Goal: Navigation & Orientation: Find specific page/section

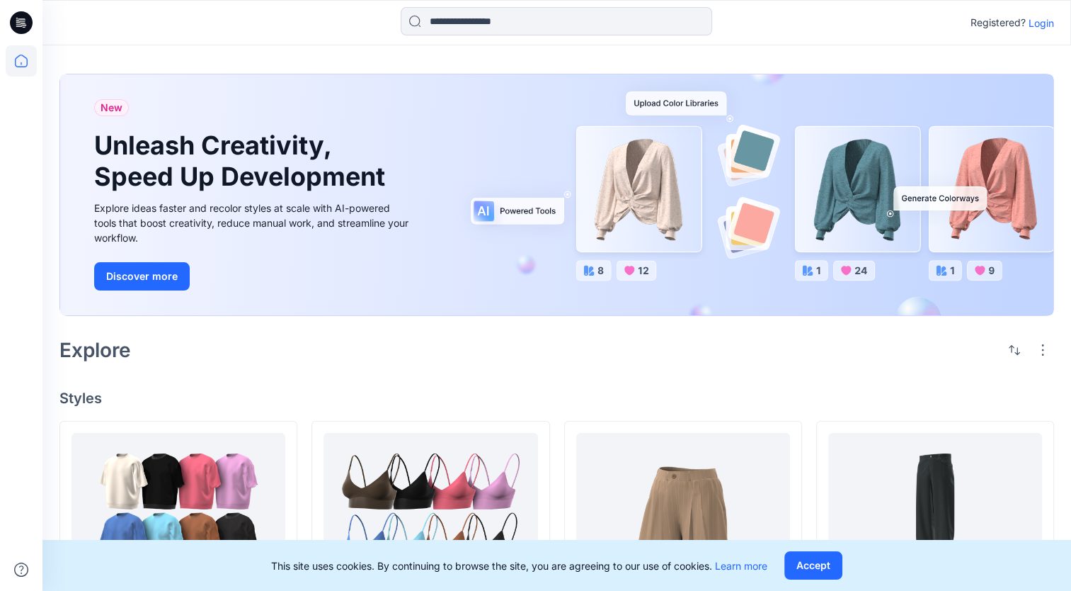
click at [1045, 20] on p "Login" at bounding box center [1041, 23] width 25 height 15
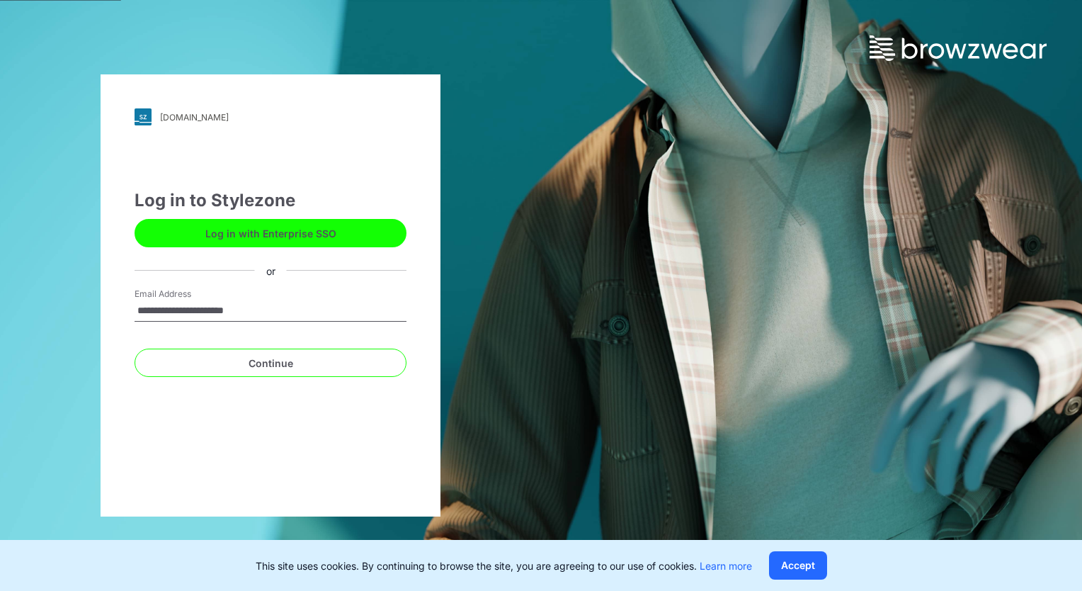
type input "**********"
click at [81, 382] on div "**********" at bounding box center [270, 295] width 541 height 591
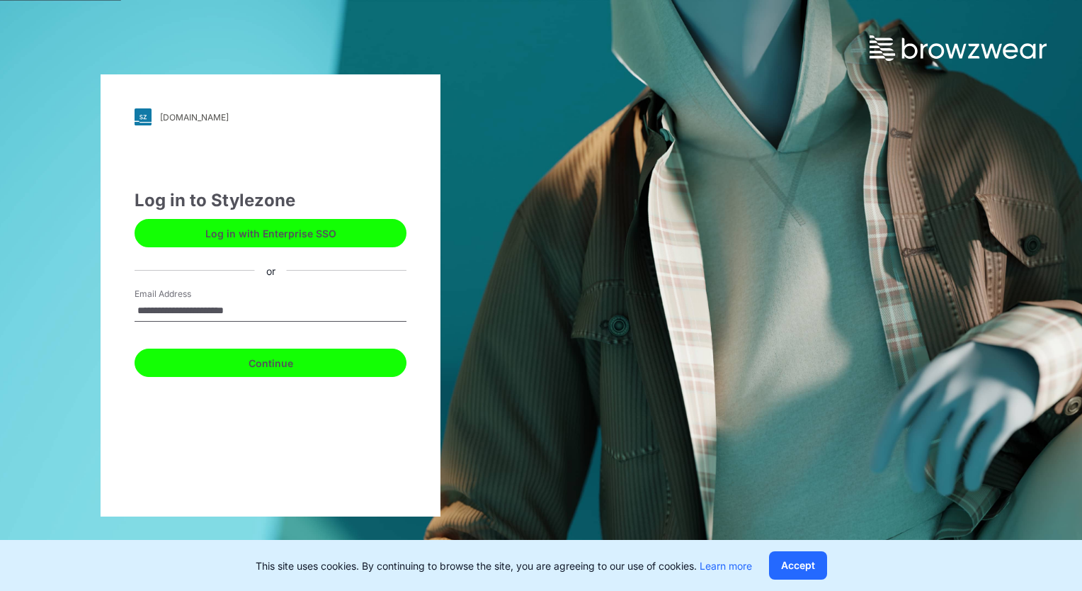
click at [146, 361] on button "Continue" at bounding box center [271, 362] width 272 height 28
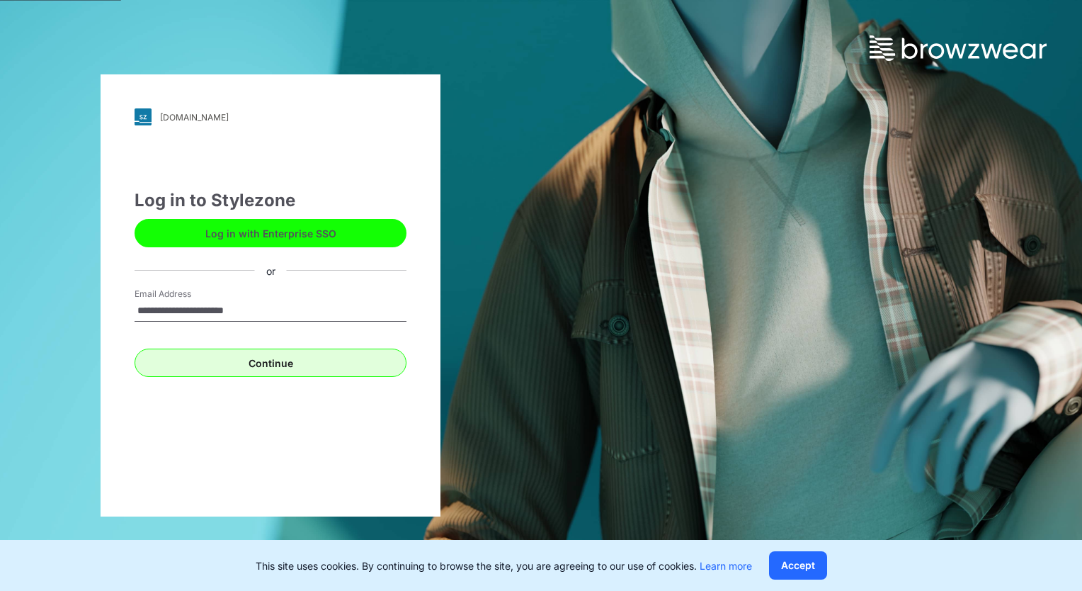
click at [234, 379] on div "**********" at bounding box center [271, 295] width 340 height 442
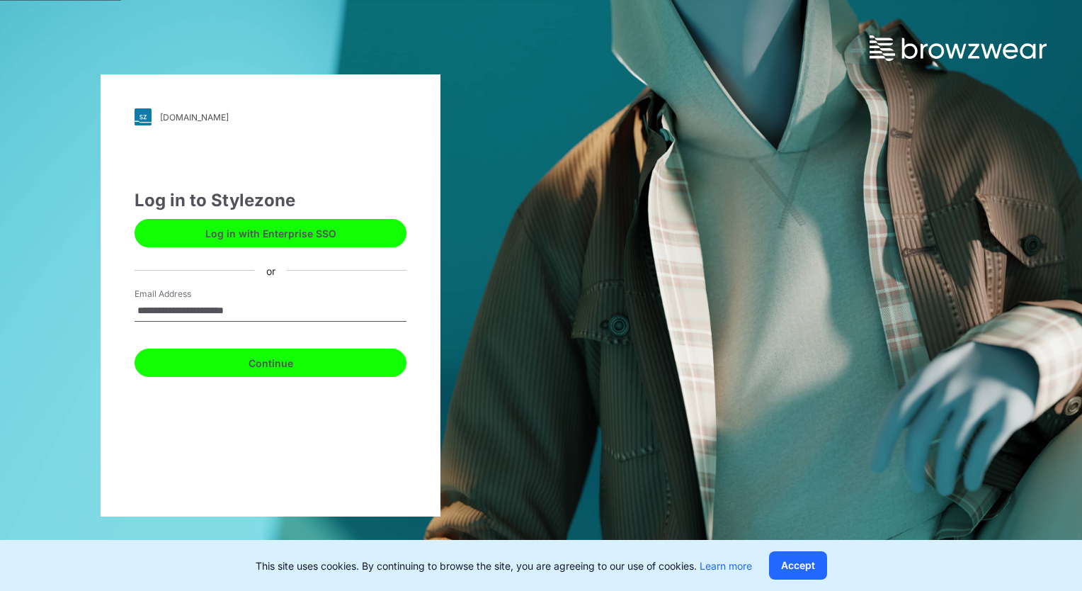
click at [248, 358] on button "Continue" at bounding box center [271, 362] width 272 height 28
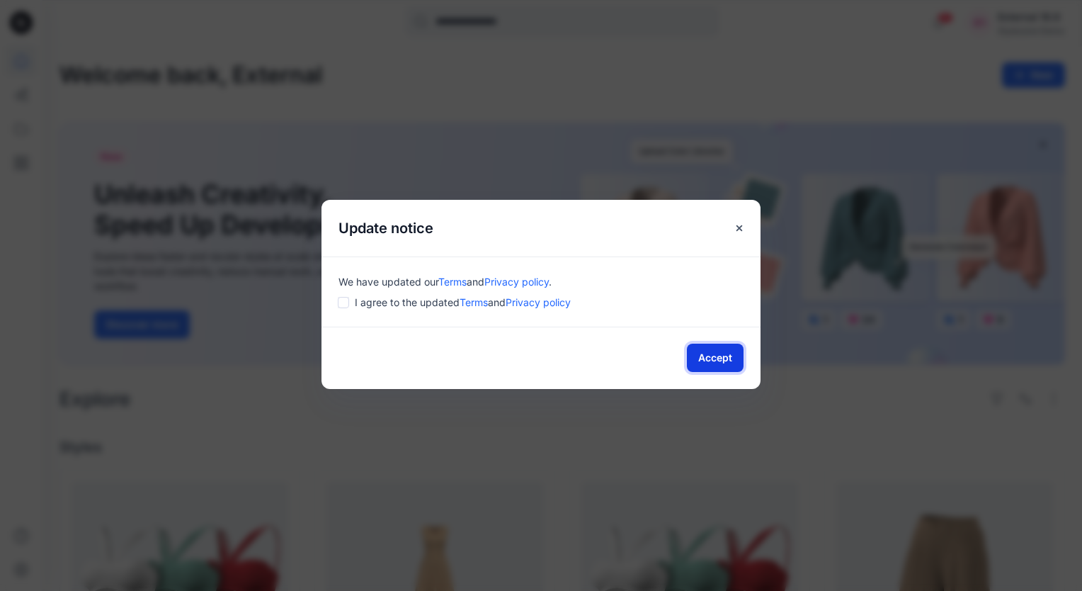
click at [731, 358] on button "Accept" at bounding box center [715, 357] width 57 height 28
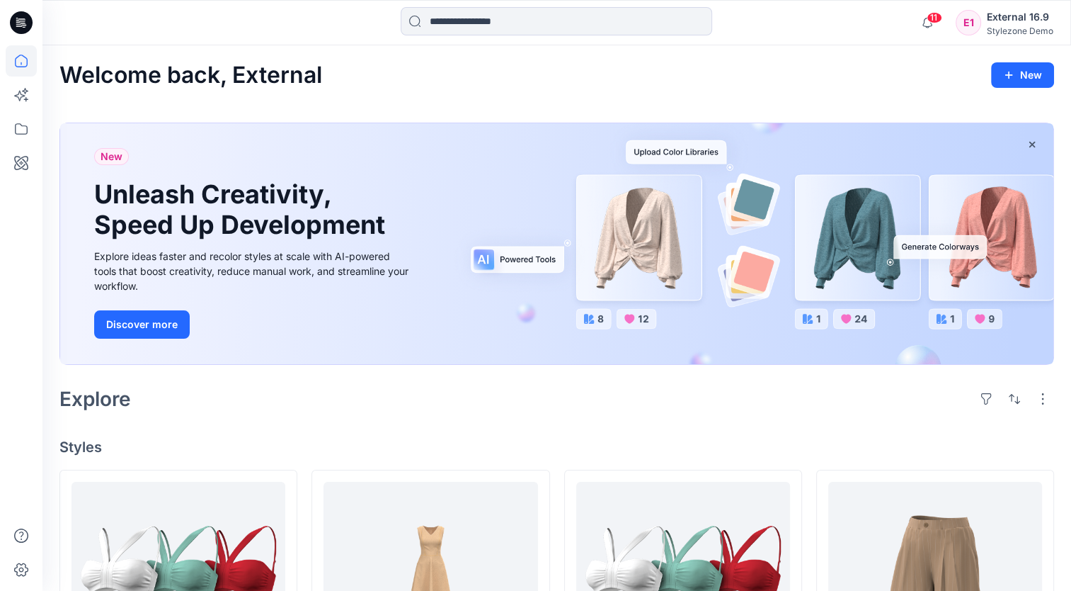
scroll to position [142, 0]
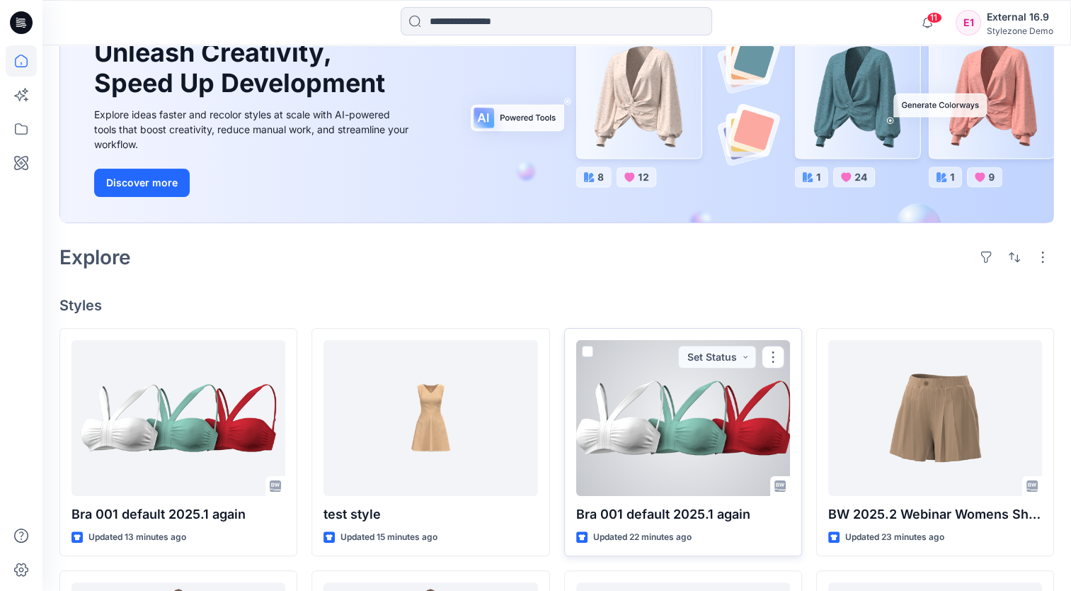
click at [588, 350] on span at bounding box center [587, 351] width 11 height 11
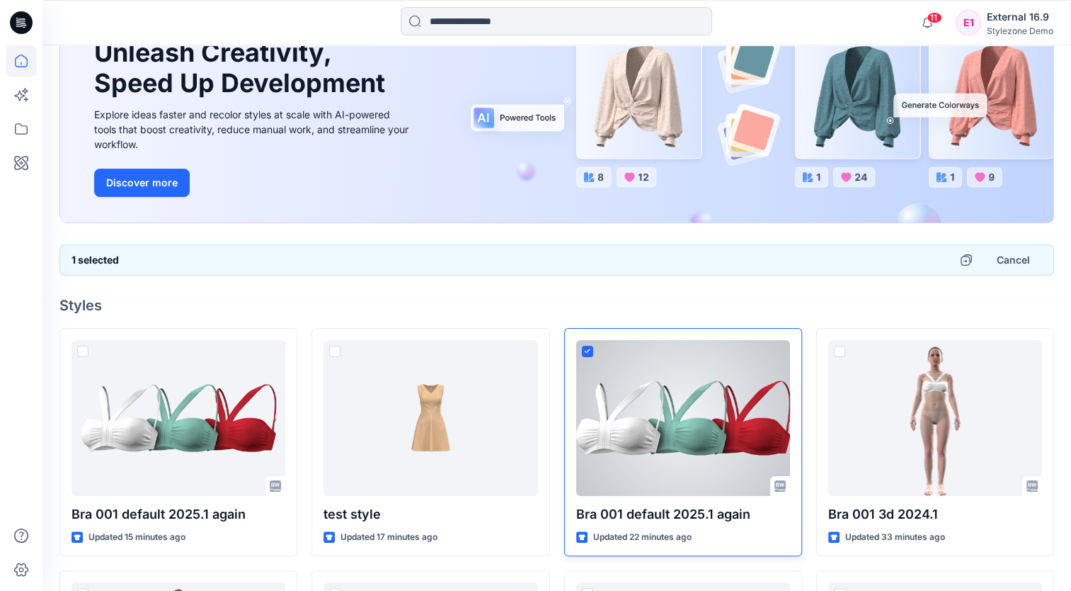
click at [582, 353] on span at bounding box center [587, 351] width 11 height 11
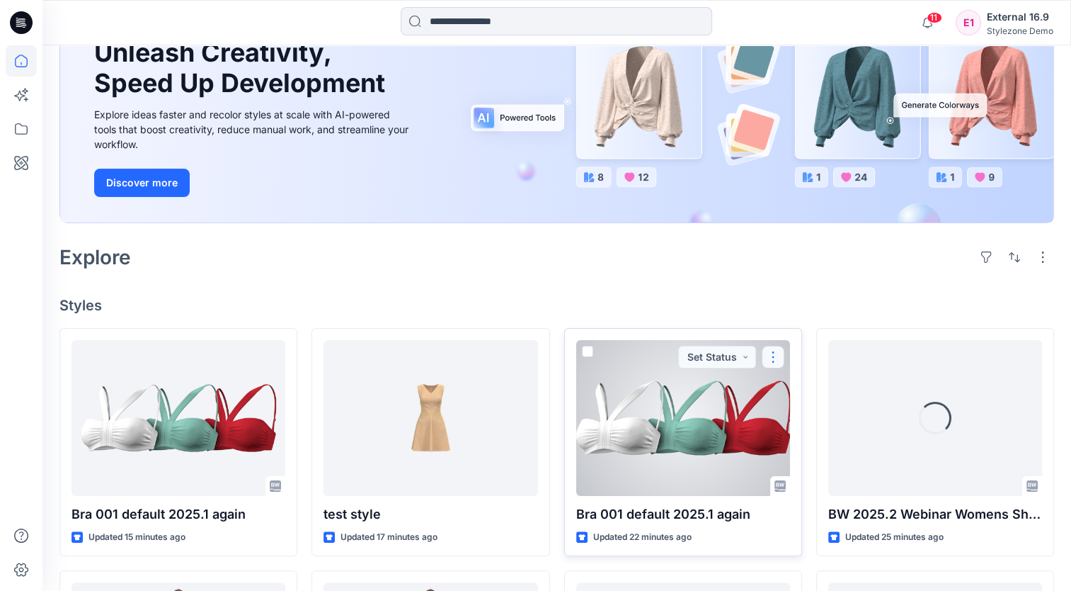
click at [766, 355] on button "button" at bounding box center [773, 357] width 23 height 23
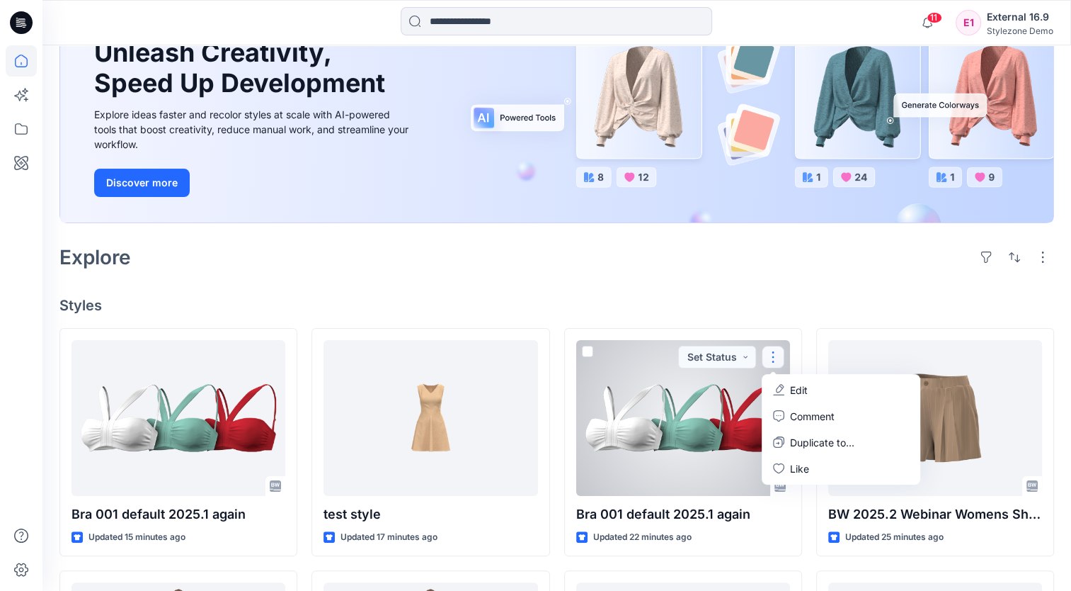
click at [785, 298] on h4 "Styles" at bounding box center [556, 305] width 995 height 17
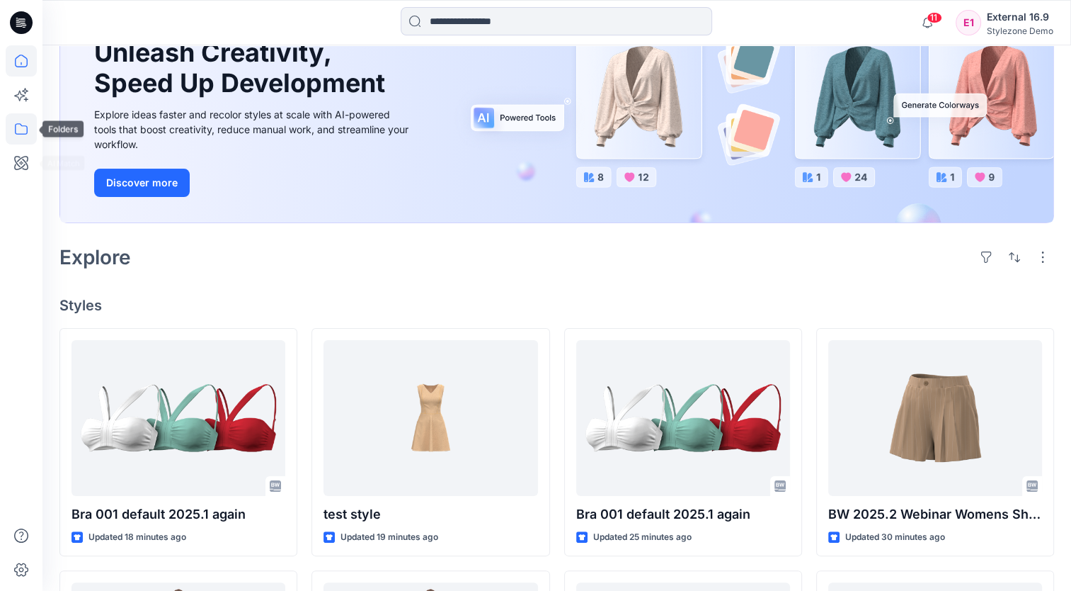
click at [10, 129] on icon at bounding box center [21, 128] width 31 height 31
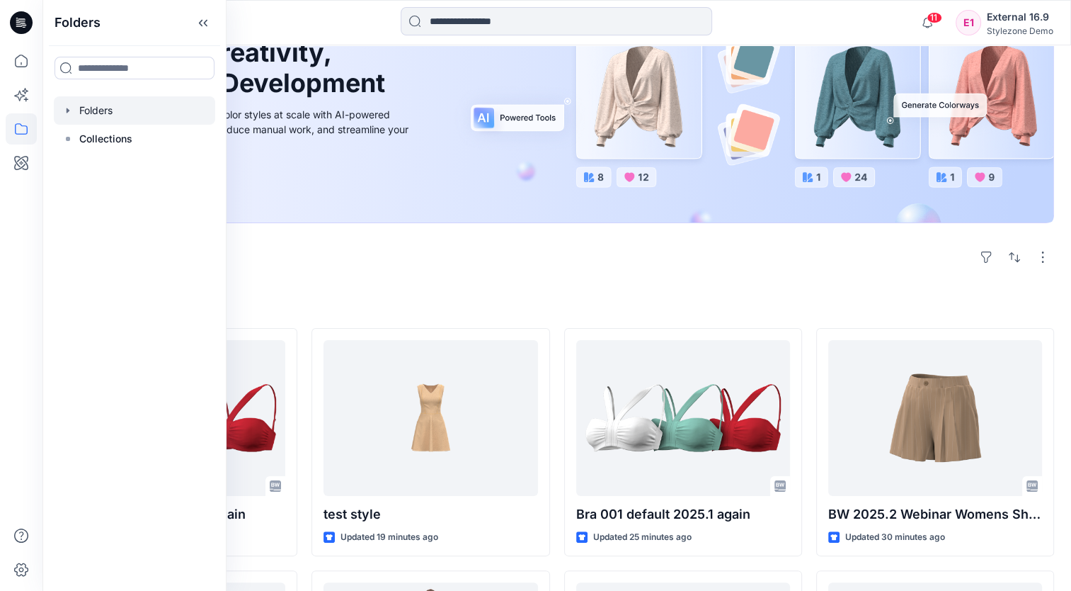
click at [114, 118] on div at bounding box center [134, 110] width 161 height 28
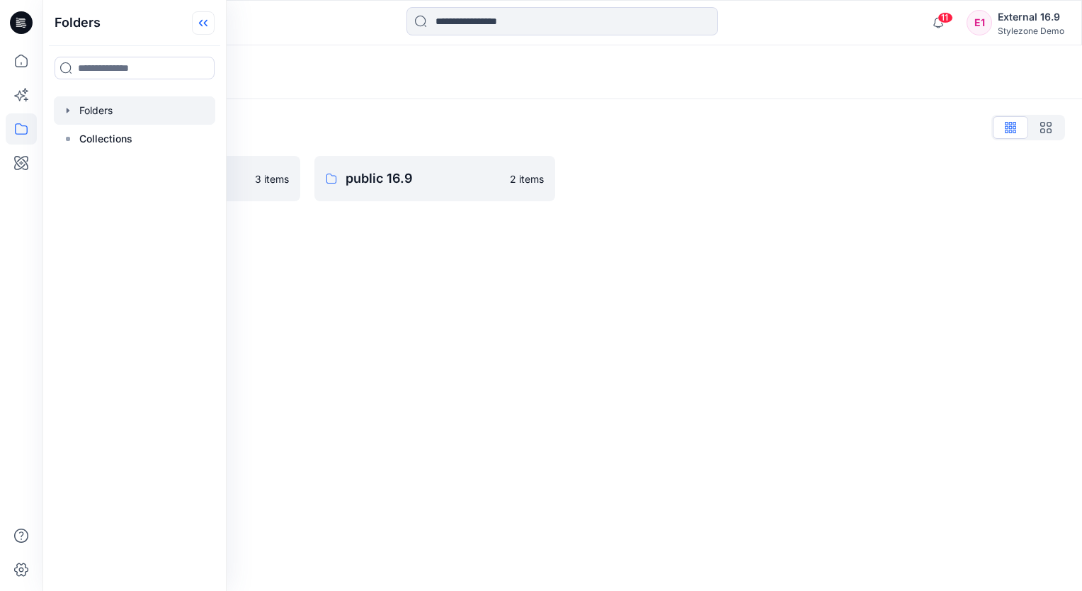
click at [209, 25] on icon at bounding box center [203, 22] width 23 height 23
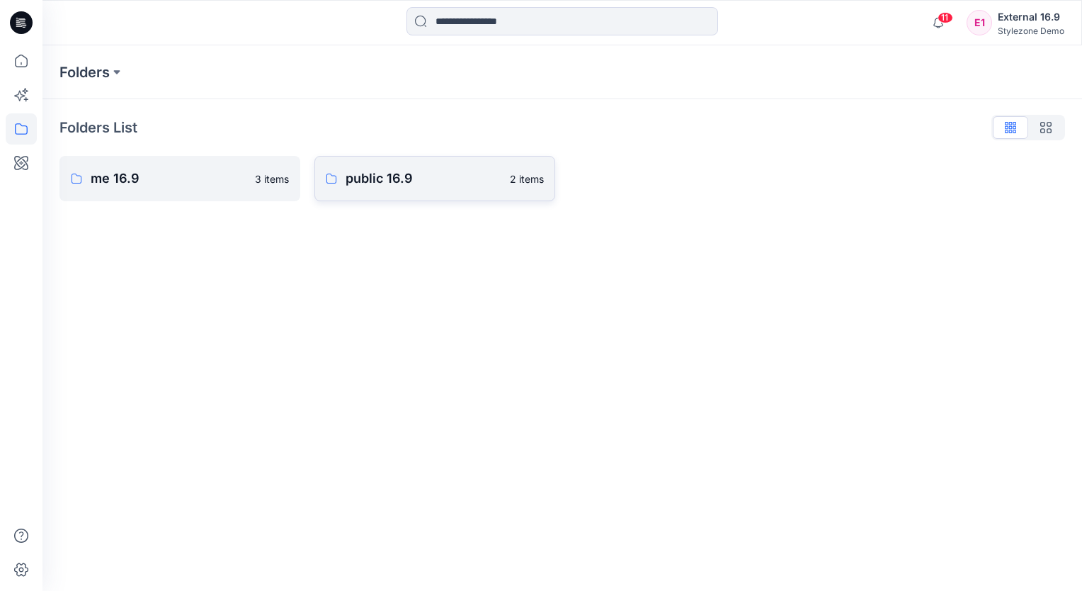
click at [399, 183] on p "public 16.9" at bounding box center [424, 179] width 156 height 20
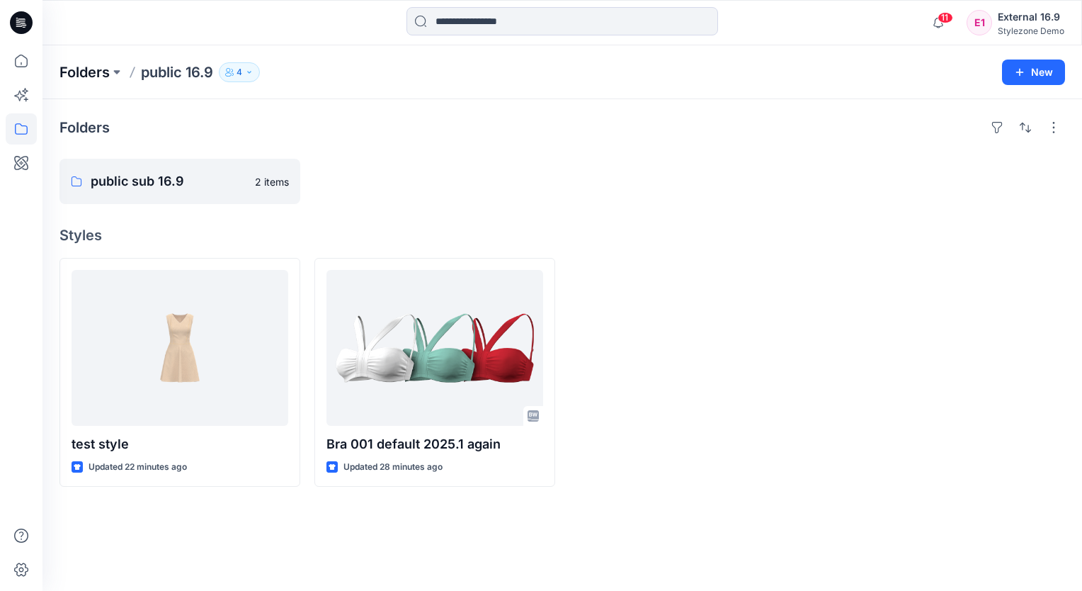
click at [74, 64] on p "Folders" at bounding box center [84, 72] width 50 height 20
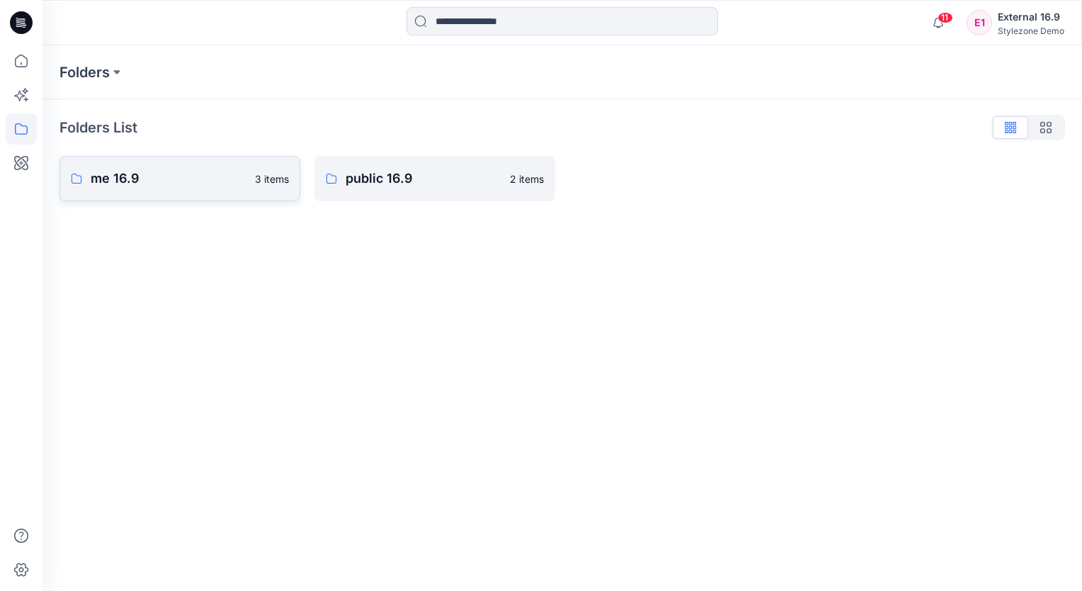
click at [119, 177] on p "me 16.9" at bounding box center [169, 179] width 156 height 20
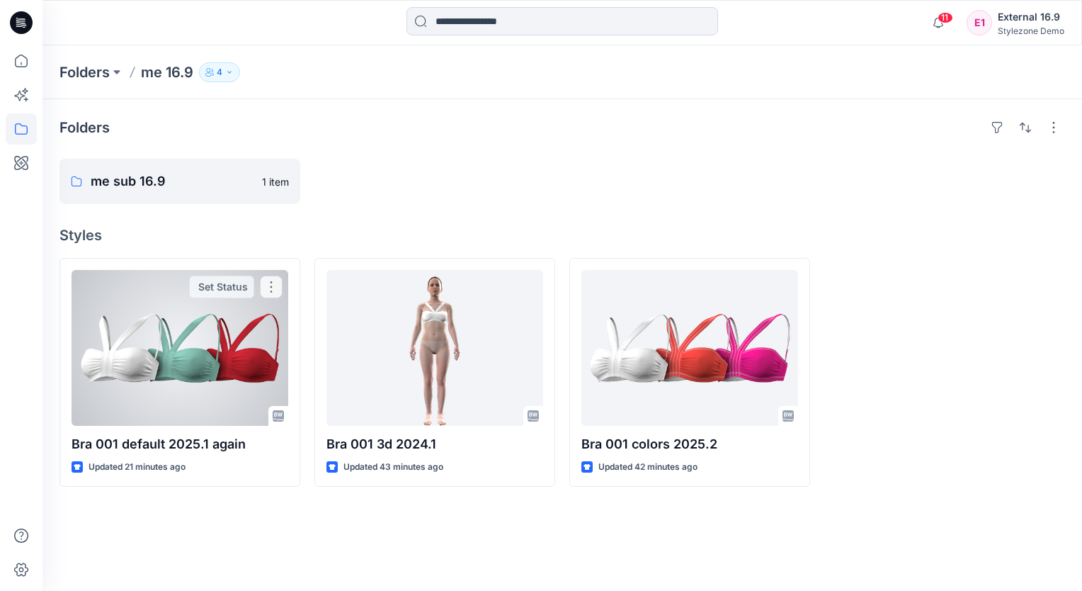
drag, startPoint x: 176, startPoint y: 351, endPoint x: 207, endPoint y: 347, distance: 31.4
click at [176, 351] on div at bounding box center [180, 348] width 217 height 156
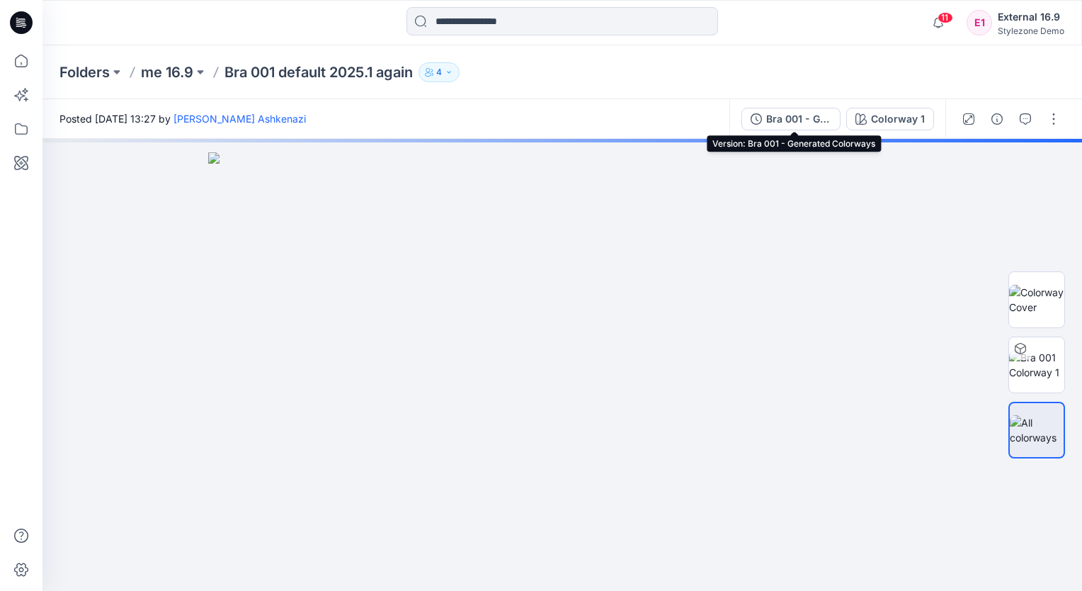
click at [797, 120] on div "Bra 001 - Generated Colorways" at bounding box center [798, 119] width 65 height 16
